Goal: Task Accomplishment & Management: Manage account settings

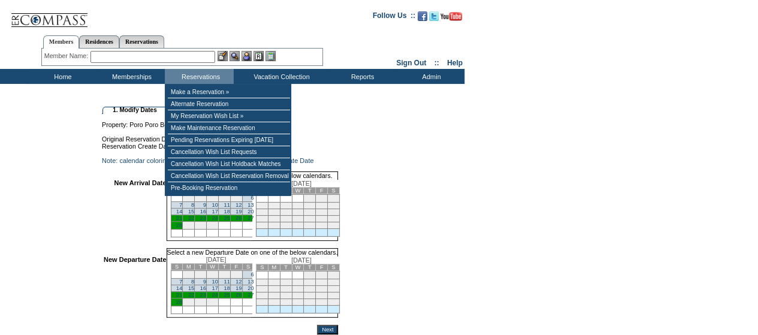
click at [182, 214] on link "14" at bounding box center [179, 211] width 6 height 6
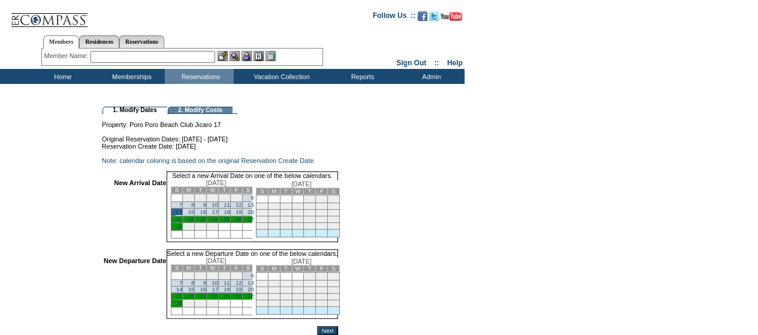
scroll to position [114, 0]
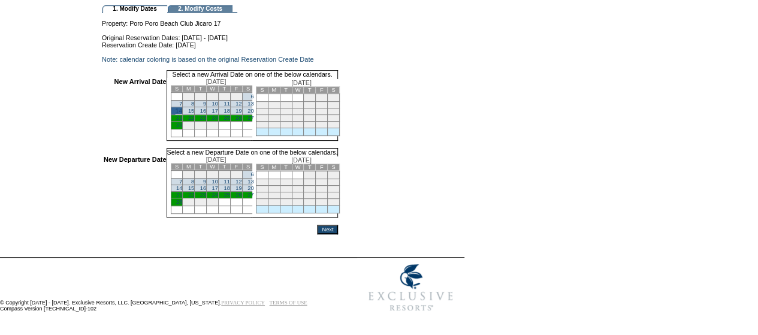
click at [182, 201] on link "28" at bounding box center [179, 202] width 6 height 6
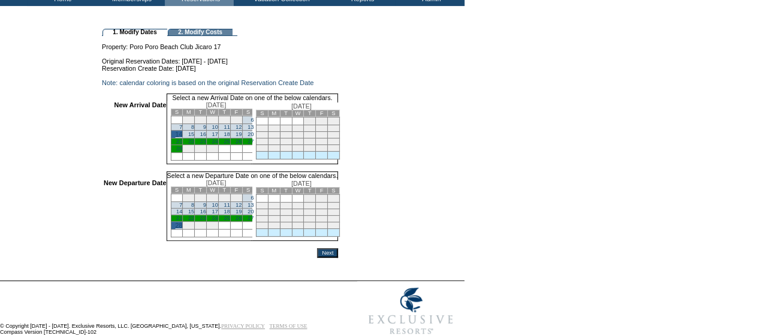
scroll to position [114, 0]
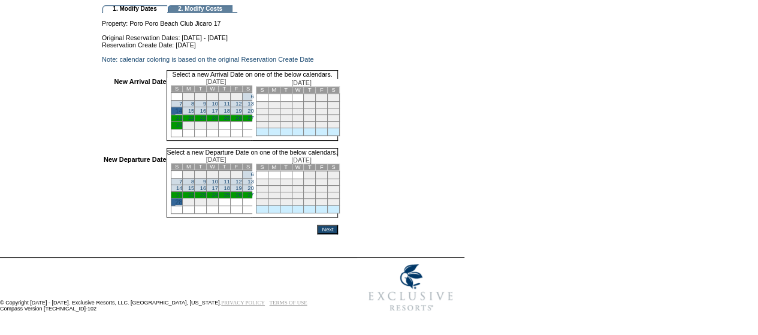
click at [338, 227] on input "Next" at bounding box center [327, 230] width 21 height 10
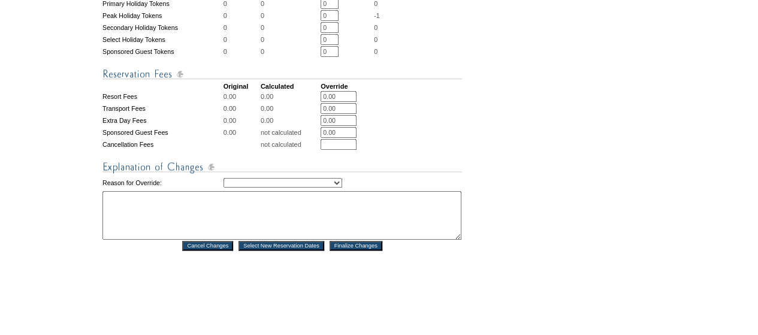
scroll to position [667, 0]
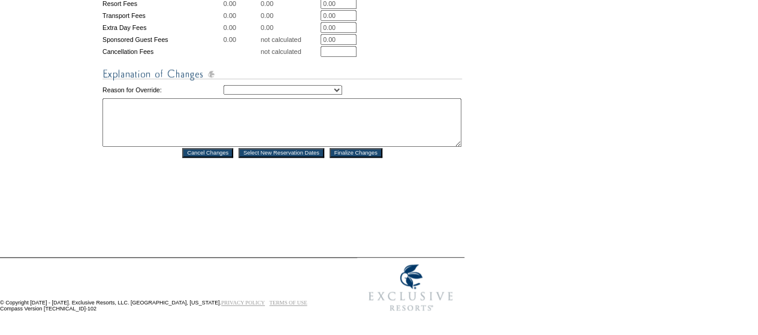
click at [286, 85] on select "Creating Continuous Stay Days Rebooked After Cancellation Editing Occupant Expe…" at bounding box center [282, 90] width 119 height 10
select select "1039"
click at [223, 85] on select "Creating Continuous Stay Days Rebooked After Cancellation Editing Occupant Expe…" at bounding box center [282, 90] width 119 height 10
click at [196, 111] on textarea at bounding box center [281, 122] width 359 height 49
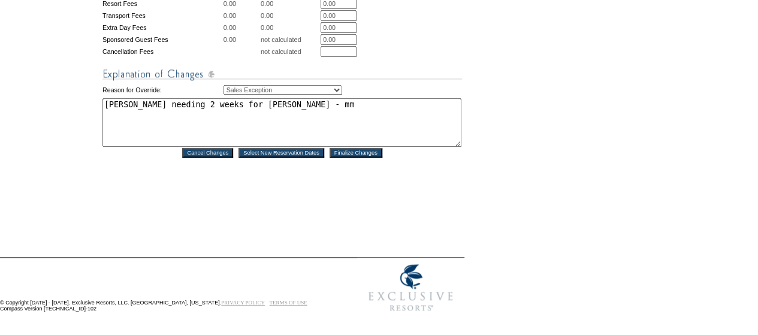
type textarea "taylor needing 2 weeks for sutton - mm"
click at [374, 148] on input "Finalize Changes" at bounding box center [355, 153] width 53 height 10
